Goal: Information Seeking & Learning: Learn about a topic

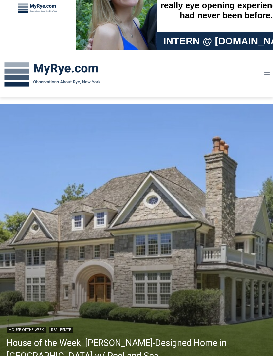
click at [251, 220] on img "Read More House of the Week: Rich Granoff-Designed Home in Greenwich w/ Pool an…" at bounding box center [136, 240] width 273 height 273
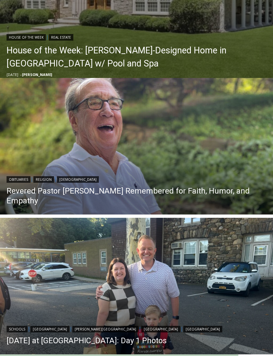
scroll to position [328, 0]
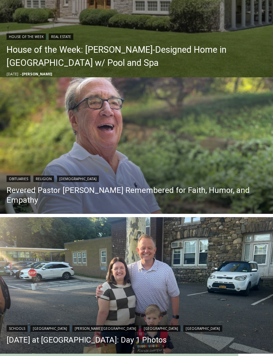
click at [219, 193] on link "Revered Pastor Donald Poole Jr. Remembered for Faith, Humor, and Empathy" at bounding box center [137, 196] width 260 height 20
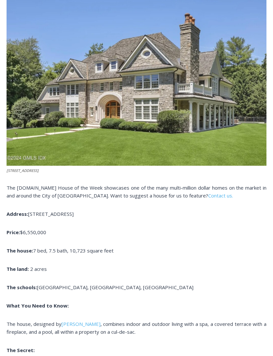
scroll to position [296, 0]
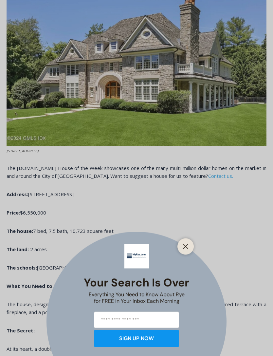
click at [187, 249] on icon "Close" at bounding box center [186, 247] width 6 height 6
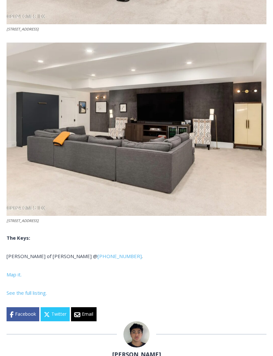
scroll to position [2611, 0]
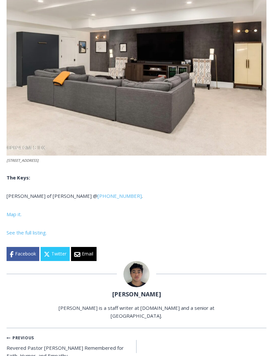
click at [14, 211] on span "Map it." at bounding box center [14, 214] width 15 height 7
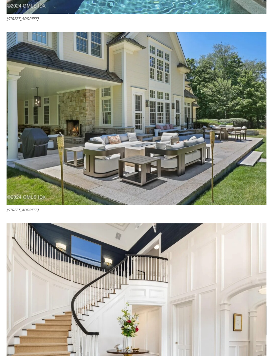
scroll to position [832, 0]
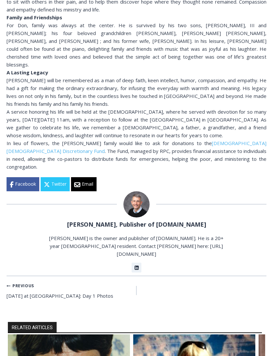
scroll to position [444, 0]
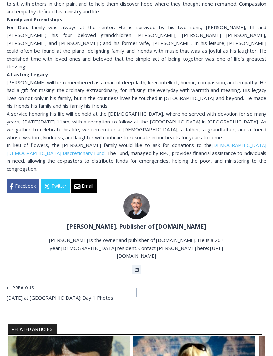
click at [52, 284] on link "Previous Previous First Day of School at Rye City Schools: Day 1 Photos" at bounding box center [72, 293] width 130 height 18
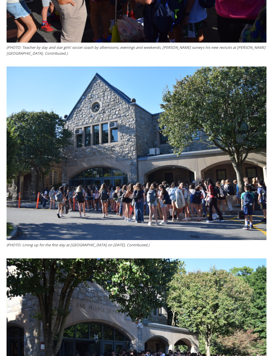
scroll to position [1028, 0]
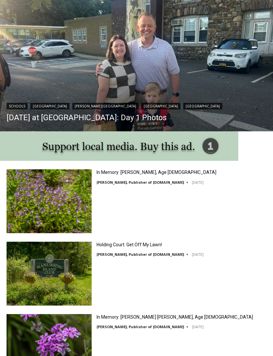
scroll to position [551, 0]
